Goal: Navigation & Orientation: Find specific page/section

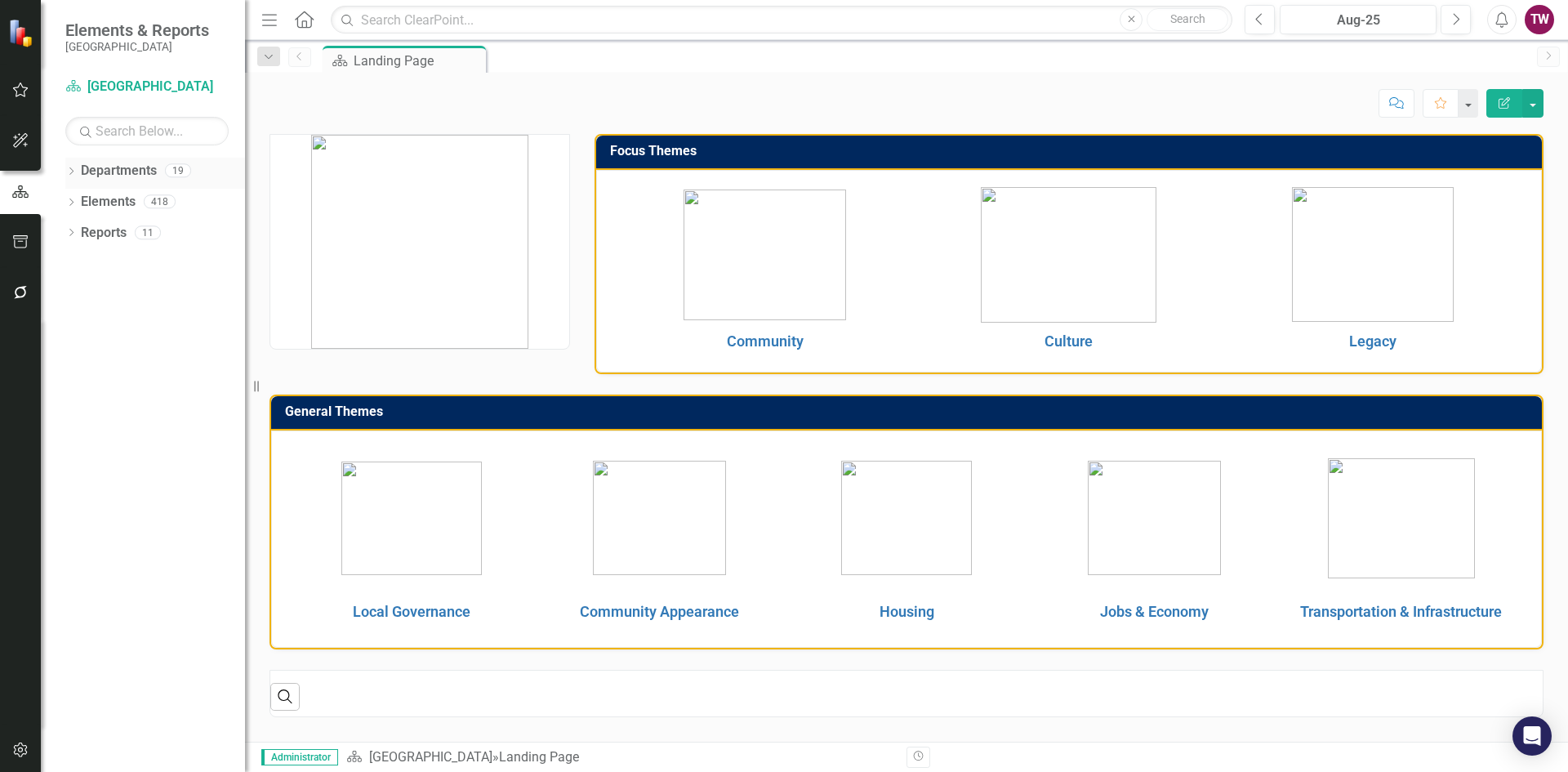
click at [71, 169] on icon "Dropdown" at bounding box center [71, 173] width 12 height 9
click at [80, 195] on div "Dropdown" at bounding box center [79, 201] width 12 height 14
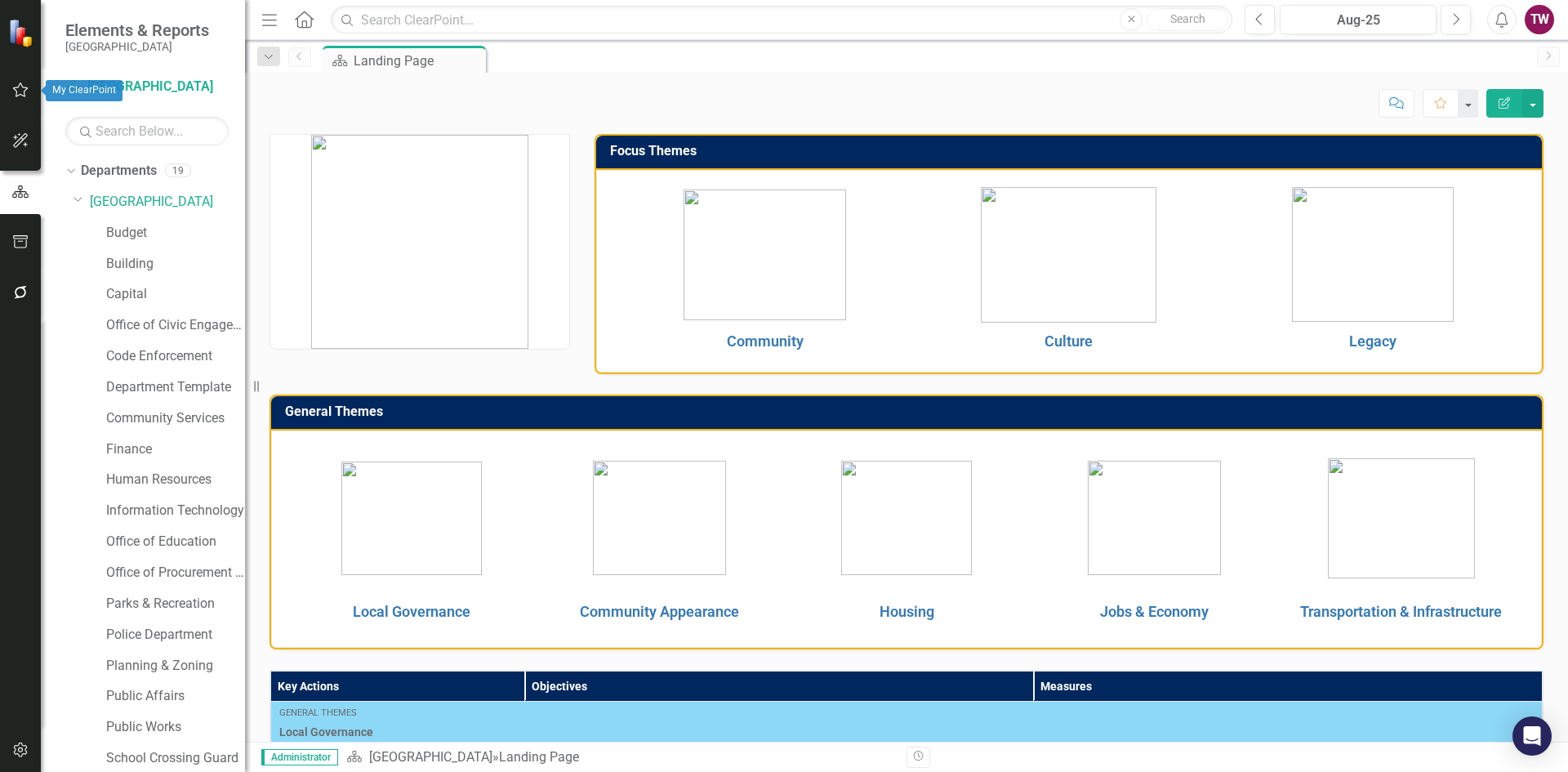
click at [14, 95] on icon "button" at bounding box center [21, 90] width 17 height 13
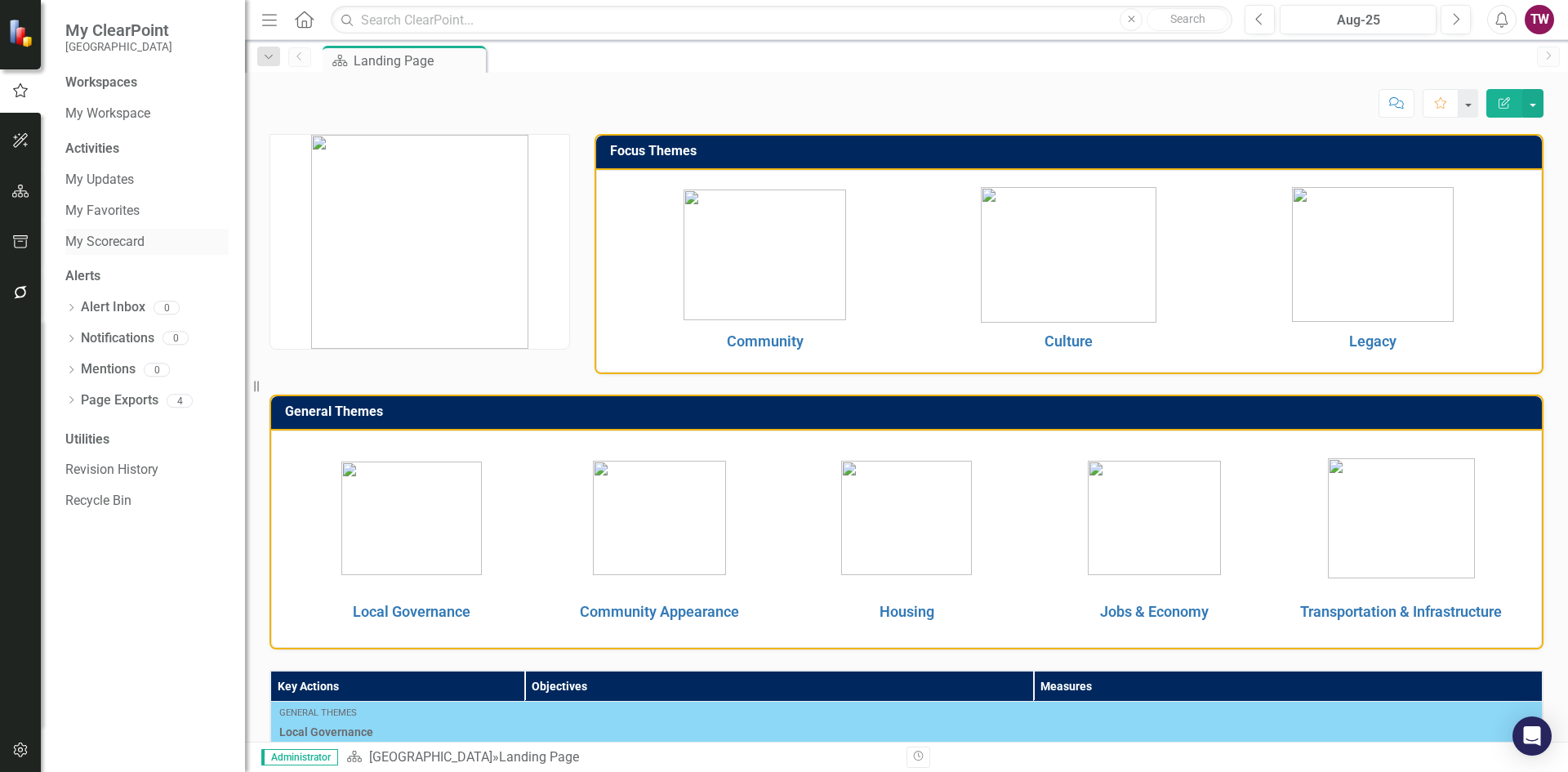
click at [113, 239] on link "My Scorecard" at bounding box center [146, 242] width 164 height 19
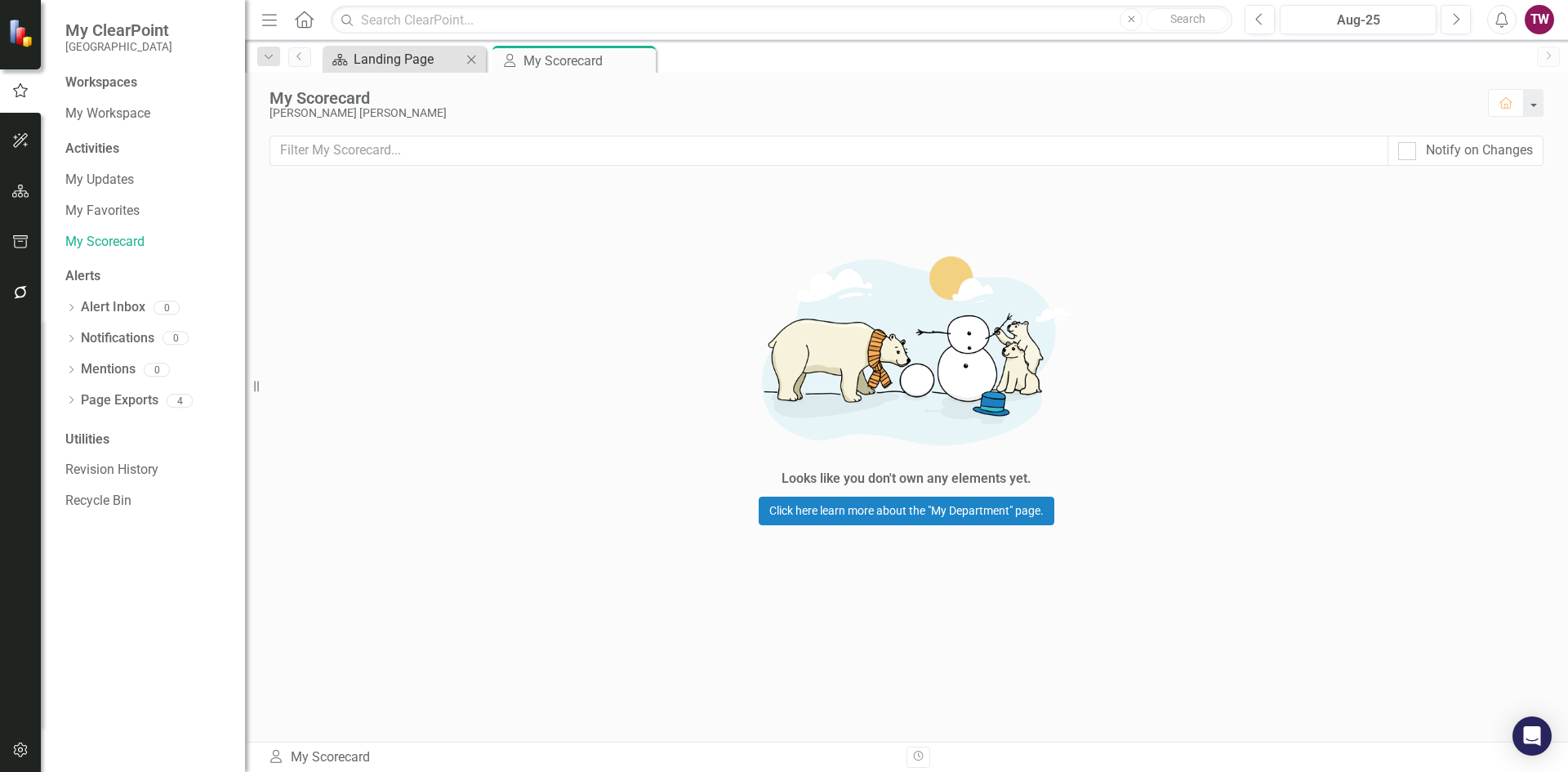
click at [427, 62] on div "Landing Page" at bounding box center [407, 59] width 108 height 21
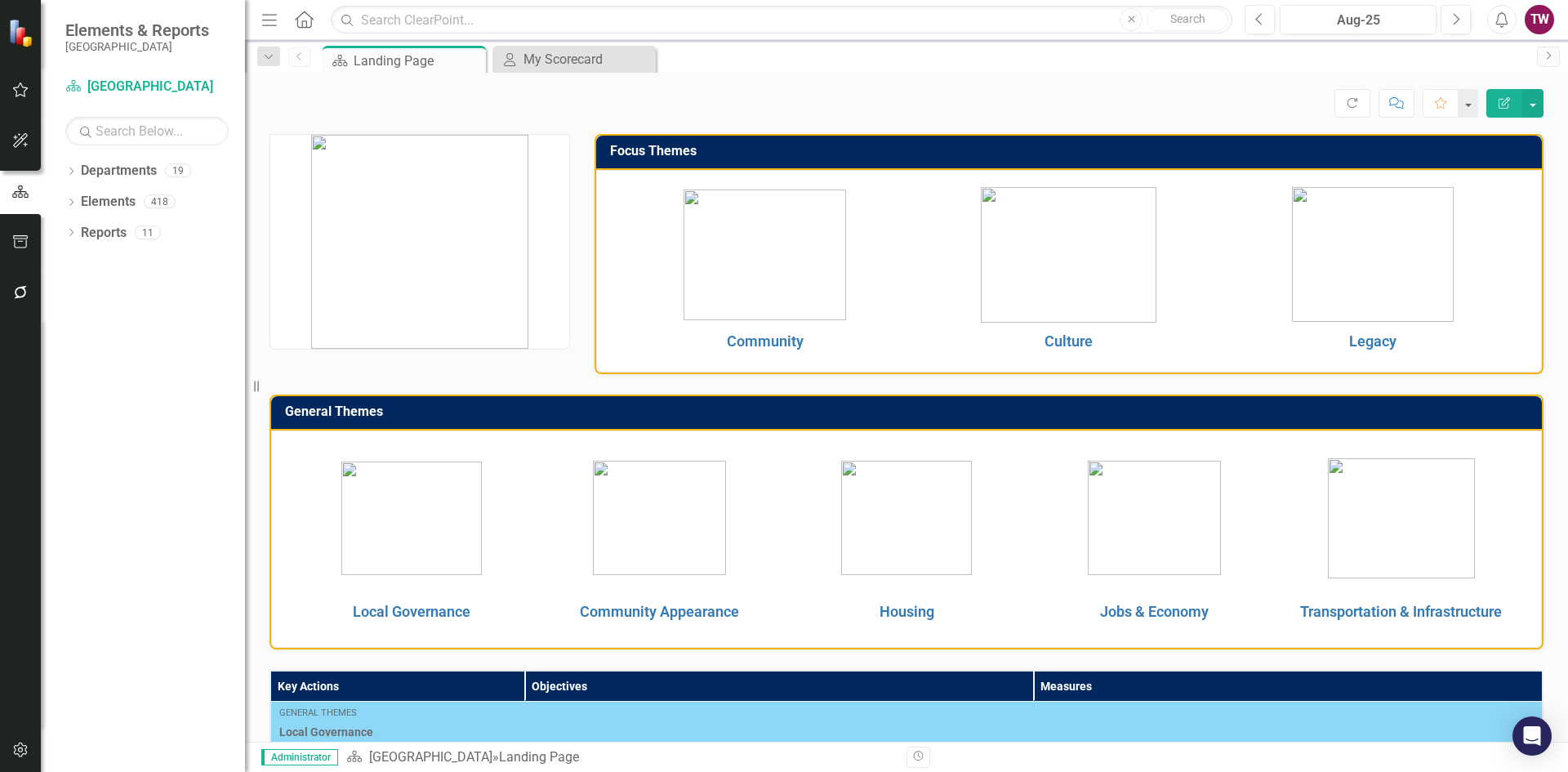
scroll to position [245, 0]
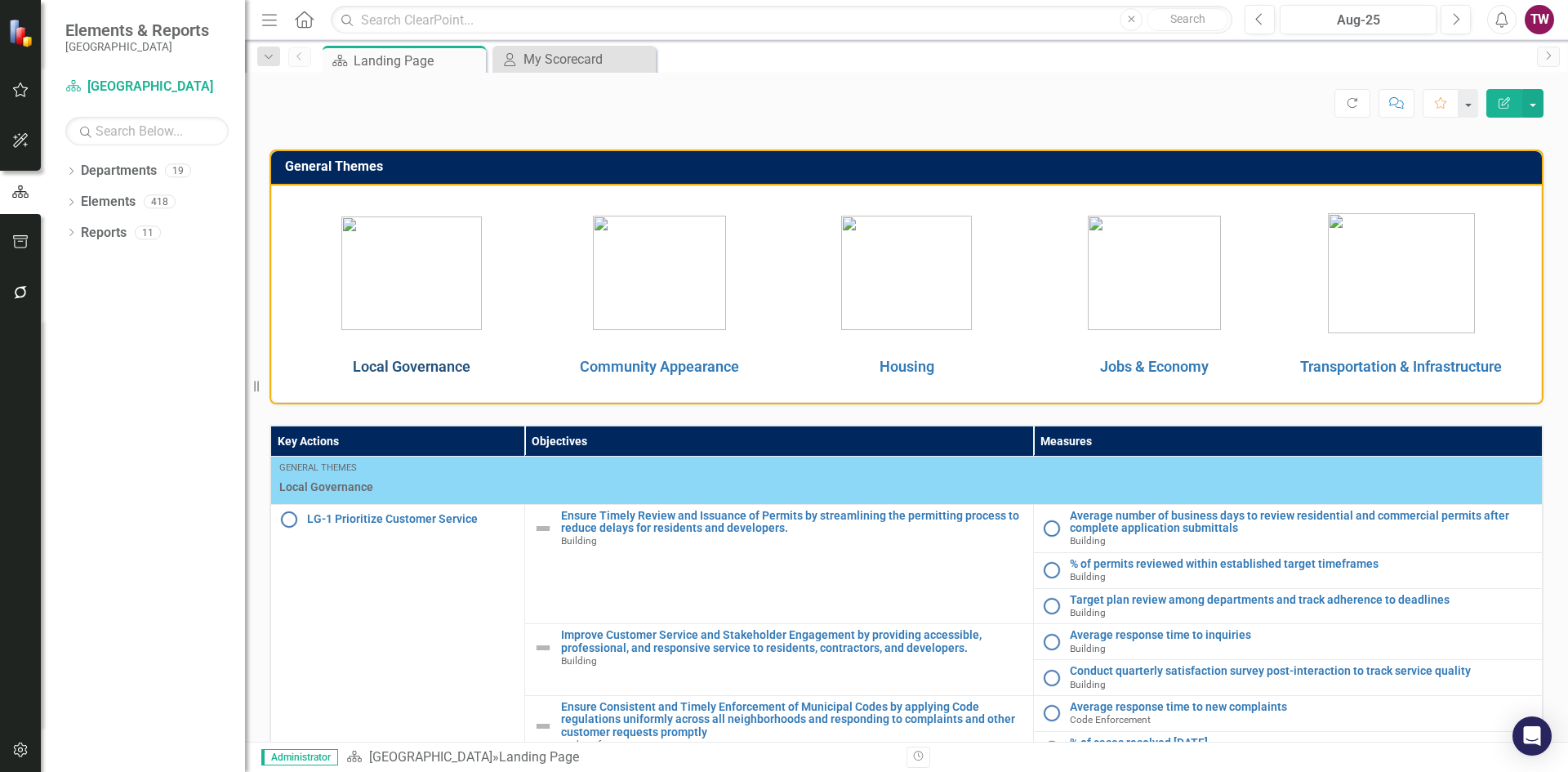
click at [441, 363] on link "Local Governance" at bounding box center [411, 366] width 118 height 17
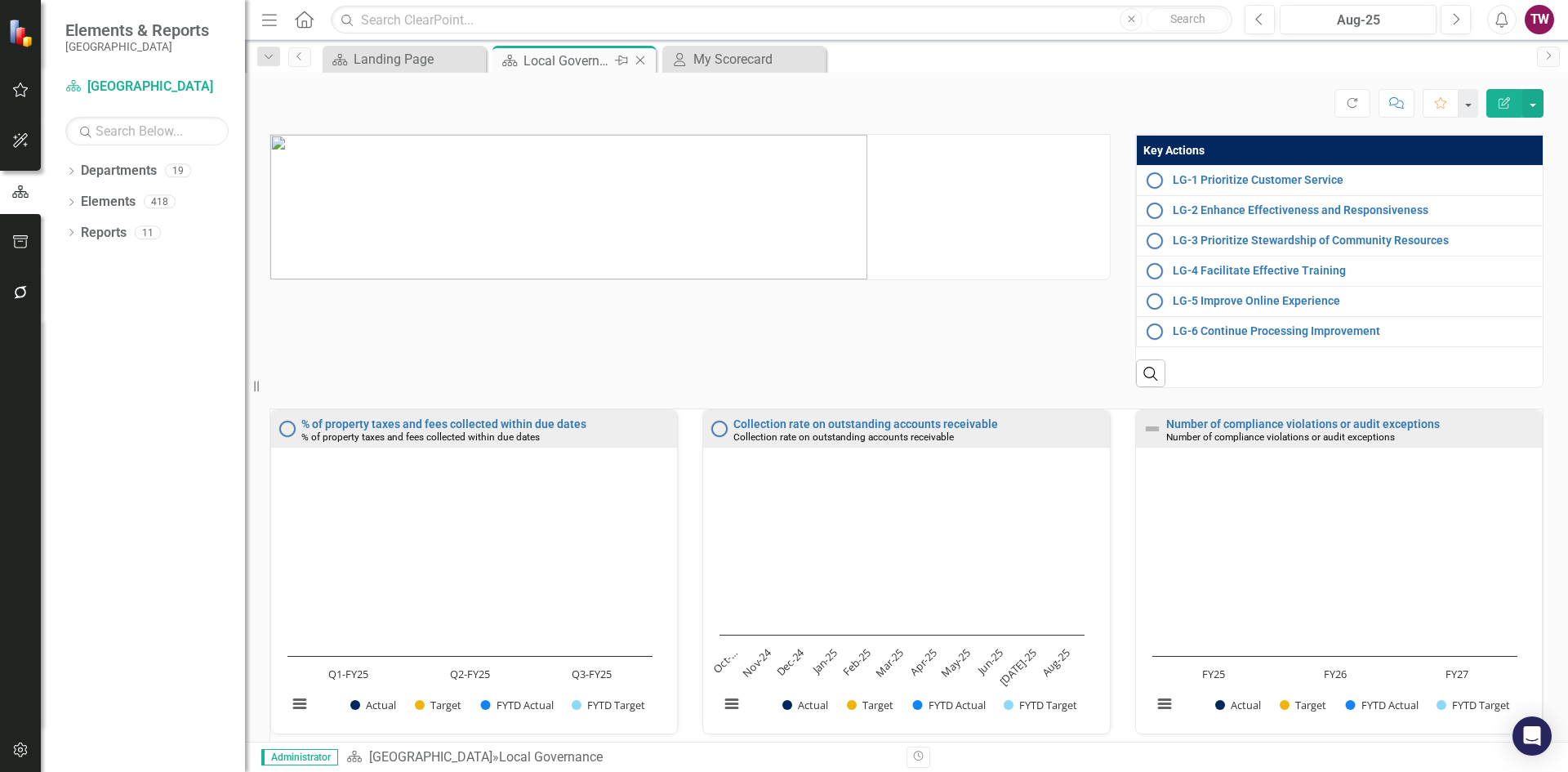
click at [637, 60] on icon "Close" at bounding box center [640, 61] width 16 height 13
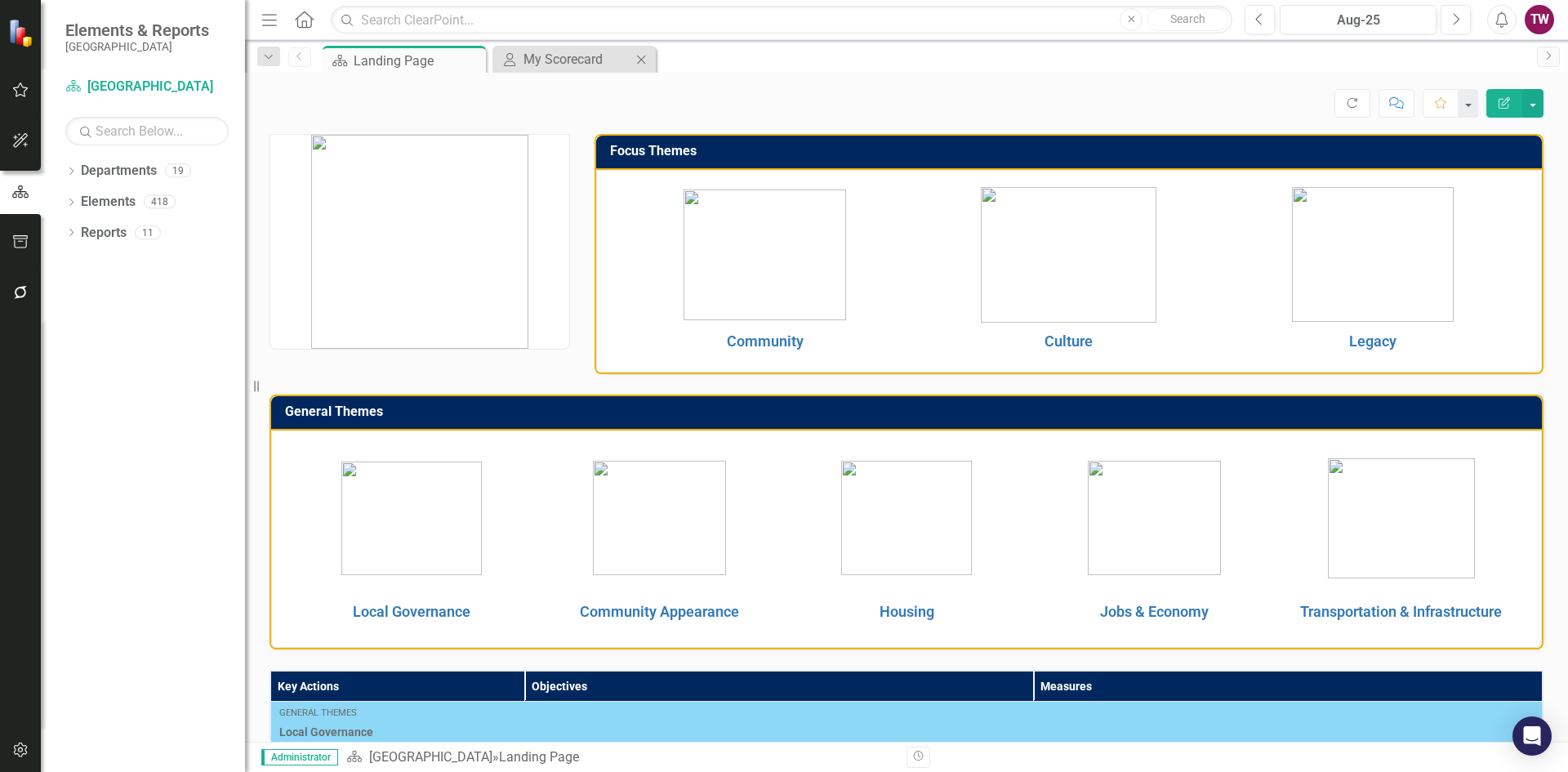
click at [642, 58] on icon "Close" at bounding box center [641, 60] width 16 height 13
click at [412, 62] on div "Landing Page" at bounding box center [407, 61] width 108 height 21
click at [746, 338] on link "Community" at bounding box center [764, 340] width 76 height 17
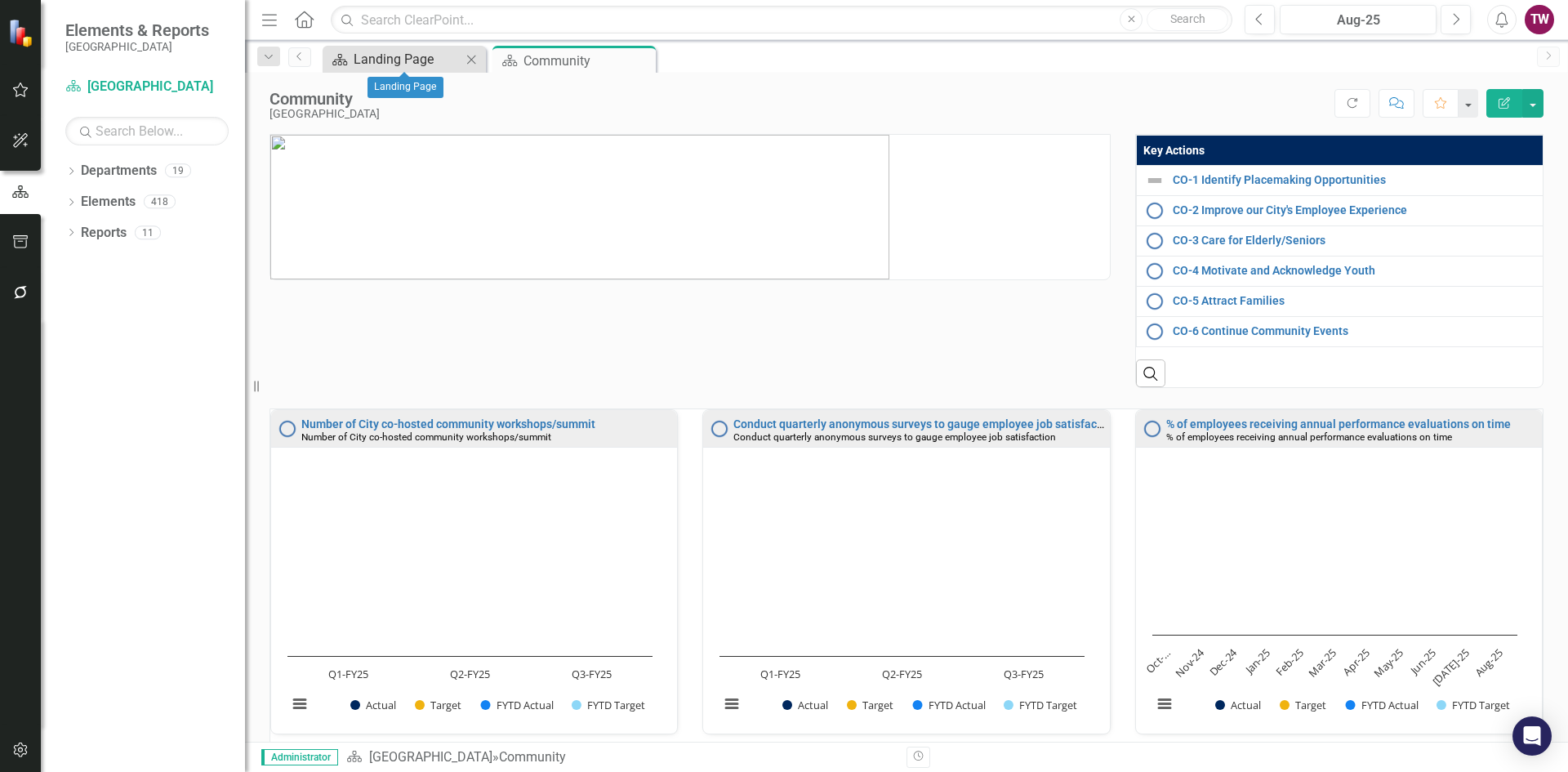
click at [431, 67] on div "Landing Page" at bounding box center [407, 59] width 108 height 21
